Goal: Task Accomplishment & Management: Manage account settings

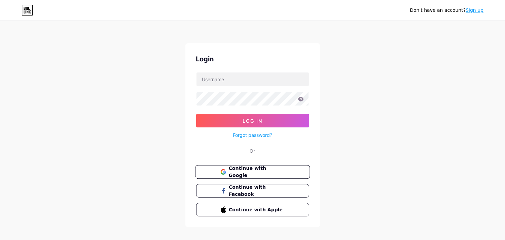
click at [273, 167] on button "Continue with Google" at bounding box center [252, 172] width 115 height 14
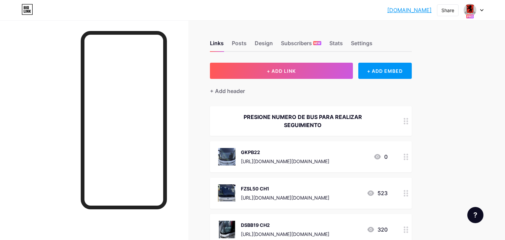
click at [482, 9] on icon at bounding box center [482, 10] width 3 height 2
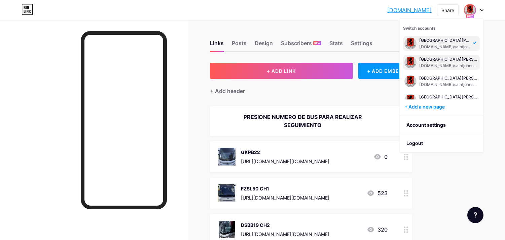
click at [466, 63] on div "[DOMAIN_NAME]/saintjohnsschool3" at bounding box center [449, 65] width 59 height 5
click at [459, 67] on div "[DOMAIN_NAME]/saintjohnsschool3" at bounding box center [449, 65] width 59 height 5
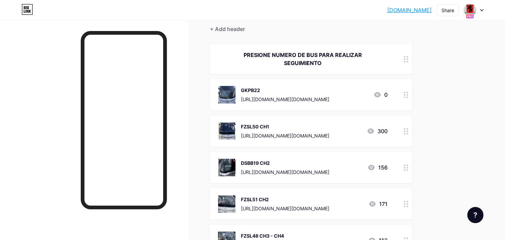
scroll to position [75, 0]
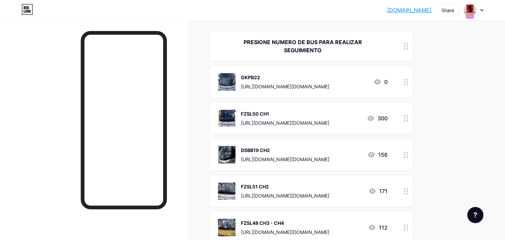
click at [279, 115] on div "FZSL50 CH1" at bounding box center [285, 113] width 89 height 7
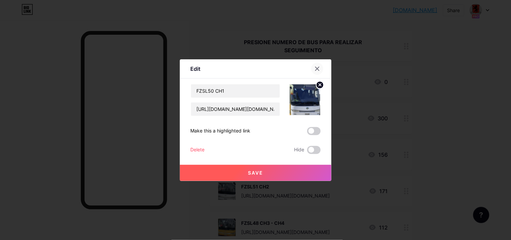
click at [316, 70] on icon at bounding box center [317, 69] width 4 height 4
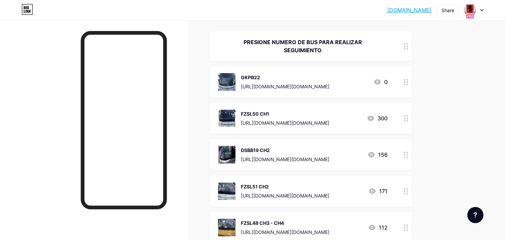
click at [270, 149] on div "DSBB19 CH2" at bounding box center [285, 149] width 89 height 7
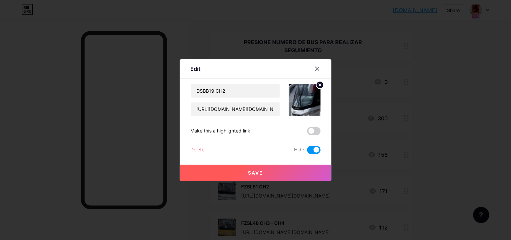
click at [313, 151] on span at bounding box center [313, 150] width 13 height 8
click at [307, 152] on input "checkbox" at bounding box center [307, 152] width 0 height 0
click at [302, 169] on button "Save" at bounding box center [256, 173] width 152 height 16
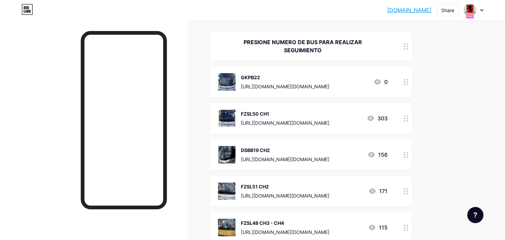
click at [268, 223] on div "FZSL48 CH3 - CH4" at bounding box center [285, 222] width 89 height 7
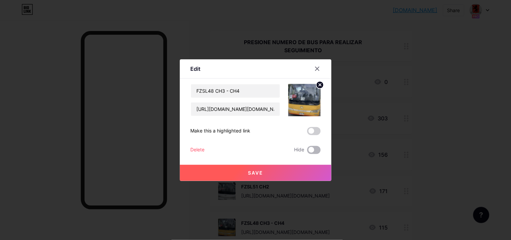
click at [309, 149] on span at bounding box center [313, 150] width 13 height 8
click at [307, 152] on input "checkbox" at bounding box center [307, 152] width 0 height 0
drag, startPoint x: 213, startPoint y: 92, endPoint x: 252, endPoint y: 92, distance: 39.1
click at [252, 92] on input "FZSL48 CH3 - CH4" at bounding box center [235, 90] width 89 height 13
click at [284, 176] on button "Save" at bounding box center [256, 173] width 152 height 16
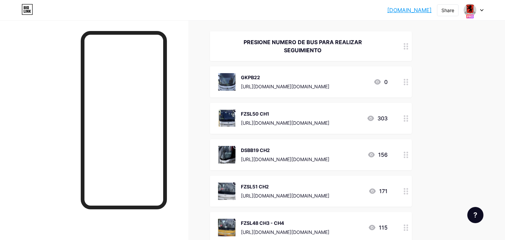
click at [271, 188] on div "FZSL51 CH2" at bounding box center [285, 186] width 89 height 7
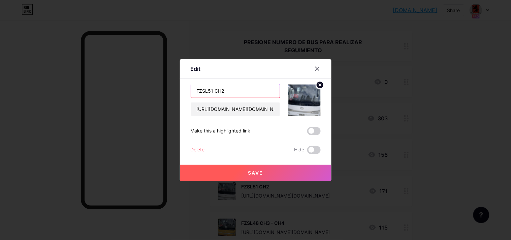
click at [247, 93] on input "FZSL51 CH2" at bounding box center [235, 90] width 89 height 13
drag, startPoint x: 211, startPoint y: 88, endPoint x: 261, endPoint y: 91, distance: 49.9
click at [261, 91] on input "FZSL51 CH2" at bounding box center [235, 90] width 89 height 13
paste input "3 - CH4"
type input "FZSL51 CH3 - CH4"
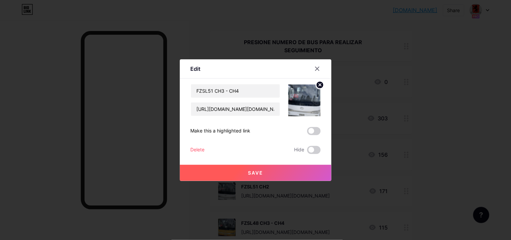
click at [287, 168] on button "Save" at bounding box center [256, 173] width 152 height 16
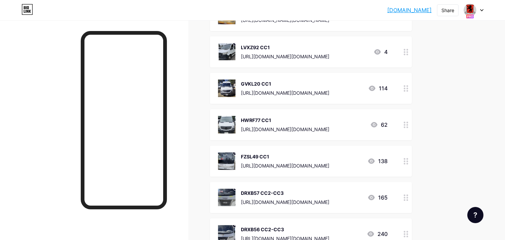
scroll to position [299, 0]
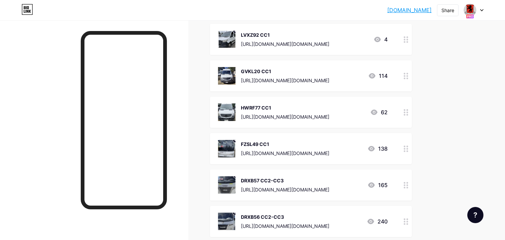
click at [284, 178] on div "DRXB57 CC2-CC3" at bounding box center [285, 180] width 89 height 7
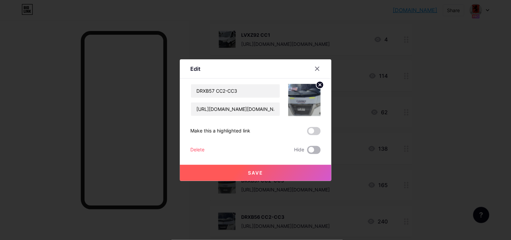
click at [315, 147] on span at bounding box center [313, 150] width 13 height 8
click at [307, 152] on input "checkbox" at bounding box center [307, 152] width 0 height 0
drag, startPoint x: 314, startPoint y: 166, endPoint x: 314, endPoint y: 186, distance: 19.9
click at [314, 166] on button "Save" at bounding box center [256, 173] width 152 height 16
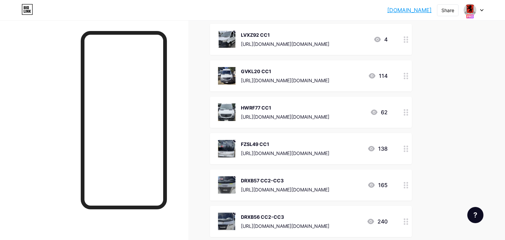
click at [265, 217] on div "DRXB56 CC2-CC3" at bounding box center [285, 216] width 89 height 7
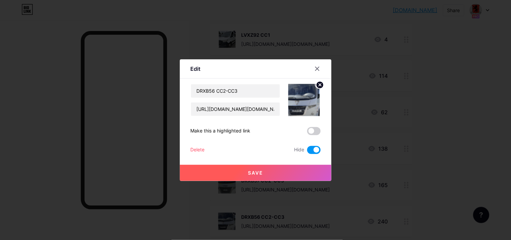
click at [308, 146] on span at bounding box center [313, 150] width 13 height 8
click at [307, 152] on input "checkbox" at bounding box center [307, 152] width 0 height 0
click at [301, 165] on button "Save" at bounding box center [256, 173] width 152 height 16
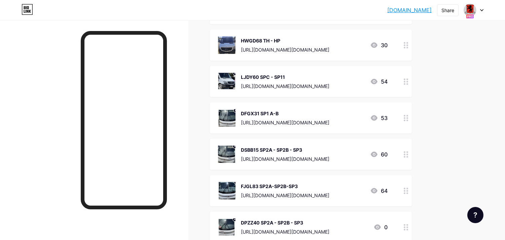
scroll to position [561, 0]
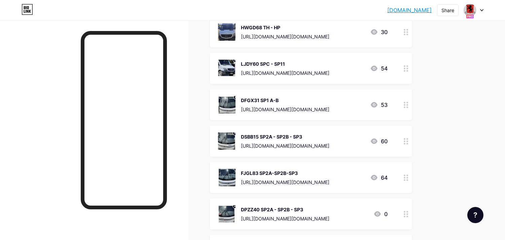
click at [290, 137] on div "DSBB15 SP2A - SP2B - SP3" at bounding box center [285, 136] width 89 height 7
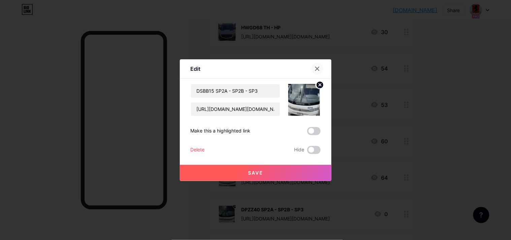
click at [315, 67] on icon at bounding box center [317, 68] width 5 height 5
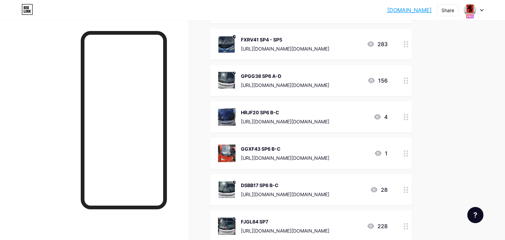
scroll to position [786, 0]
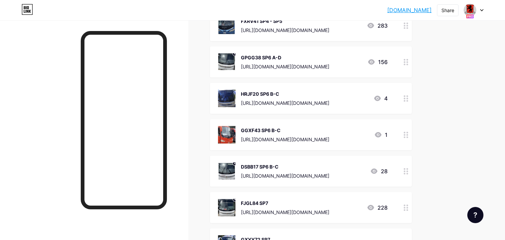
click at [286, 128] on div "GGXF43 SP6 B-C" at bounding box center [285, 130] width 89 height 7
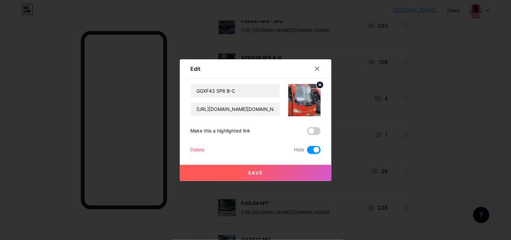
click at [316, 151] on span at bounding box center [313, 150] width 13 height 8
click at [307, 152] on input "checkbox" at bounding box center [307, 152] width 0 height 0
click at [311, 168] on button "Save" at bounding box center [256, 173] width 152 height 16
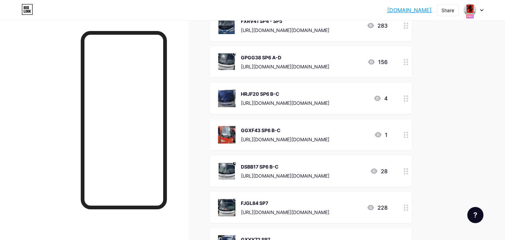
click at [277, 165] on div "DSBB17 SP6 B-C" at bounding box center [285, 166] width 89 height 7
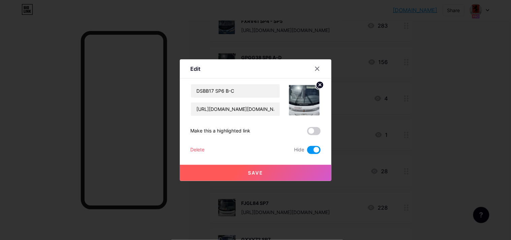
click at [308, 151] on span at bounding box center [313, 150] width 13 height 8
click at [307, 152] on input "checkbox" at bounding box center [307, 152] width 0 height 0
click at [301, 171] on button "Save" at bounding box center [256, 173] width 152 height 16
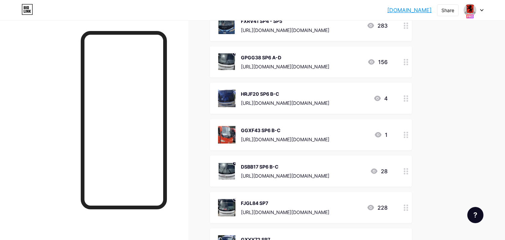
click at [286, 140] on div "https://monitoreowebgpsflotaschile.com/jsp/quickview.jsp?param=NDczNCZCdXMmRVM=" at bounding box center [285, 139] width 89 height 7
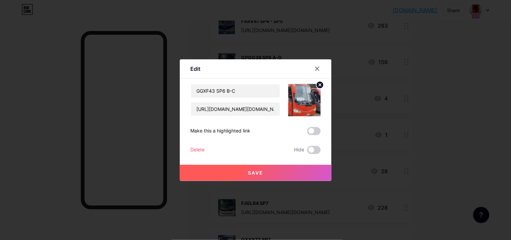
click at [319, 147] on div "Edit Content YouTube Play YouTube video without leaving your page. ADD Vimeo Pl…" at bounding box center [256, 120] width 152 height 122
click at [312, 152] on span at bounding box center [313, 150] width 13 height 8
click at [307, 152] on input "checkbox" at bounding box center [307, 152] width 0 height 0
click at [311, 166] on button "Save" at bounding box center [256, 173] width 152 height 16
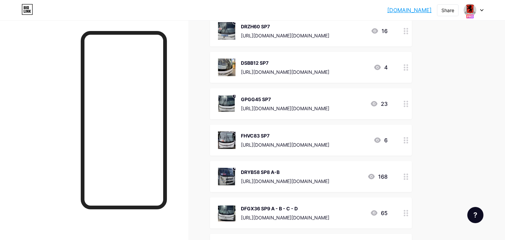
scroll to position [1048, 0]
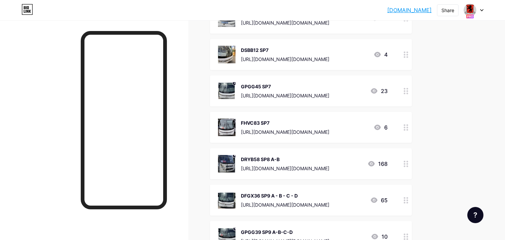
click at [263, 123] on div "FHVC83 SP7" at bounding box center [285, 122] width 89 height 7
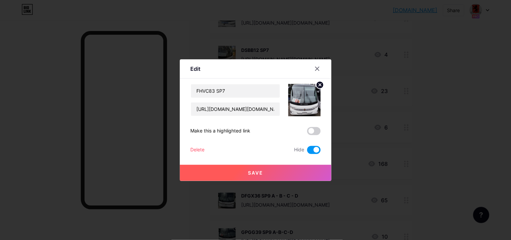
click at [310, 152] on span at bounding box center [313, 150] width 13 height 8
click at [307, 152] on input "checkbox" at bounding box center [307, 152] width 0 height 0
click at [304, 173] on button "Save" at bounding box center [256, 173] width 152 height 16
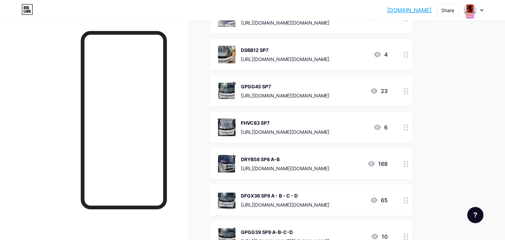
click at [247, 92] on div "https://monitoreowebgpsflotaschile.com/jsp/quickview.jsp?param=NDc0NCZCdXMmRVM=" at bounding box center [285, 95] width 89 height 7
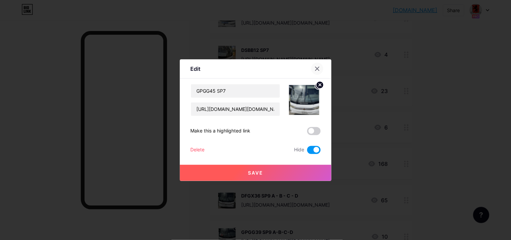
click at [315, 70] on icon at bounding box center [317, 69] width 4 height 4
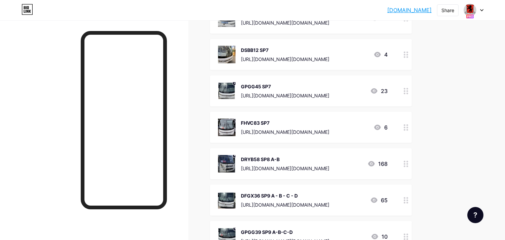
click at [270, 122] on div "FHVC83 SP7" at bounding box center [285, 122] width 89 height 7
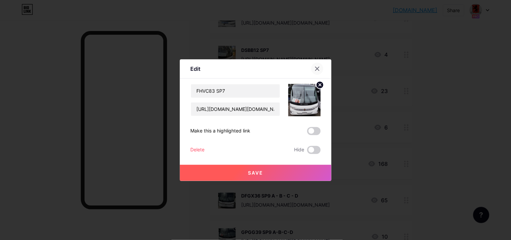
click at [318, 67] on div at bounding box center [317, 69] width 12 height 12
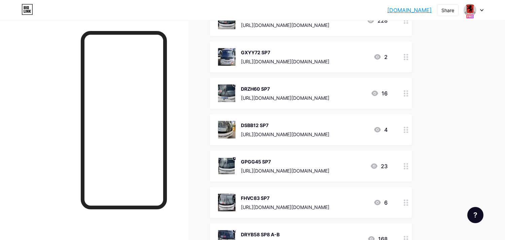
scroll to position [935, 0]
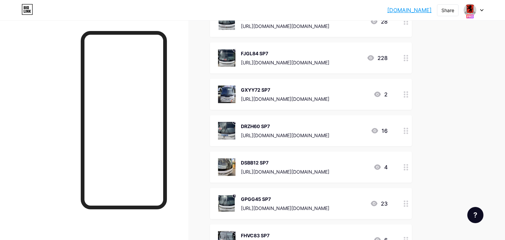
click at [270, 52] on div "FJGL84 SP7" at bounding box center [285, 53] width 89 height 7
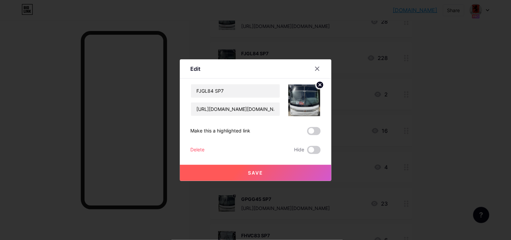
click at [307, 146] on label at bounding box center [313, 150] width 13 height 8
click at [307, 152] on input "checkbox" at bounding box center [307, 152] width 0 height 0
click at [307, 149] on span at bounding box center [313, 150] width 13 height 8
click at [307, 152] on input "checkbox" at bounding box center [307, 152] width 0 height 0
click at [310, 146] on span at bounding box center [313, 150] width 13 height 8
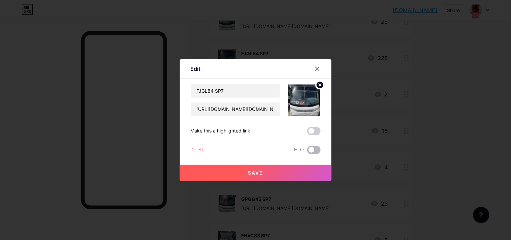
click at [307, 152] on input "checkbox" at bounding box center [307, 152] width 0 height 0
click at [301, 171] on button "Save" at bounding box center [256, 173] width 152 height 16
